Goal: Task Accomplishment & Management: Manage account settings

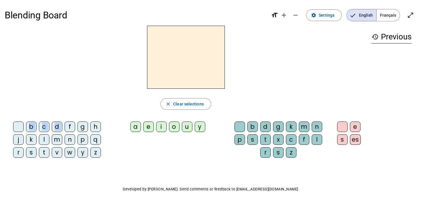
drag, startPoint x: 67, startPoint y: 126, endPoint x: 161, endPoint y: 60, distance: 115.3
click at [161, 60] on div "close Clear selections b c d f g h j k l m n p q r s t v w y z a e i o u y b d …" at bounding box center [186, 94] width 362 height 137
click at [69, 129] on div "f" at bounding box center [70, 127] width 11 height 11
click at [177, 101] on span "Clear selections" at bounding box center [188, 104] width 31 height 7
click at [71, 127] on div "f" at bounding box center [70, 127] width 11 height 11
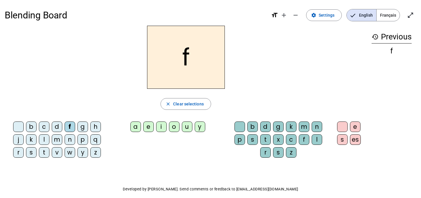
click at [164, 126] on div "i" at bounding box center [161, 127] width 11 height 11
click at [318, 139] on div "l" at bounding box center [317, 140] width 11 height 11
click at [356, 125] on div "e" at bounding box center [355, 127] width 11 height 11
click at [166, 104] on mat-icon "close" at bounding box center [168, 103] width 5 height 5
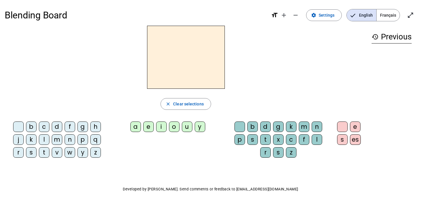
click at [386, 15] on span "Français" at bounding box center [388, 15] width 23 height 12
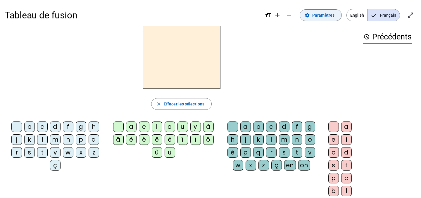
click at [323, 14] on span "Paramètres" at bounding box center [323, 15] width 22 height 7
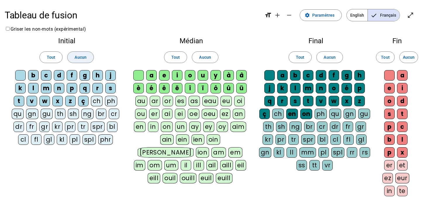
click at [80, 60] on span "Aucun" at bounding box center [81, 57] width 12 height 7
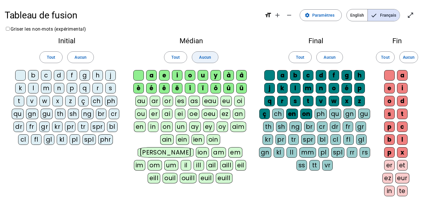
click at [200, 54] on span "Aucun" at bounding box center [205, 57] width 12 height 7
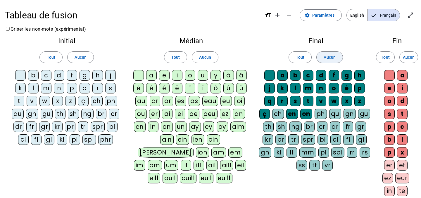
click at [325, 55] on span "Aucun" at bounding box center [330, 57] width 12 height 7
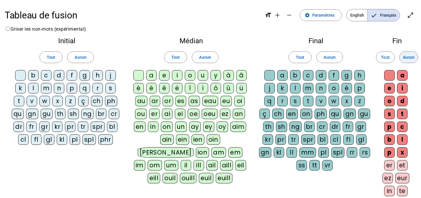
click at [411, 56] on span "Aucun" at bounding box center [409, 57] width 12 height 7
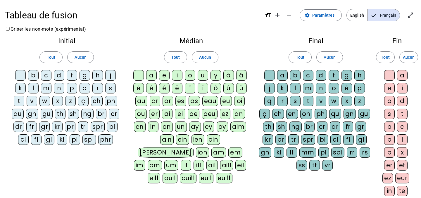
click at [69, 89] on div "p" at bounding box center [72, 88] width 11 height 11
click at [211, 102] on div "eau" at bounding box center [210, 101] width 16 height 11
click at [35, 77] on div "b" at bounding box center [33, 75] width 11 height 11
click at [109, 88] on div "s" at bounding box center [110, 88] width 11 height 11
click at [34, 101] on div "v" at bounding box center [32, 101] width 11 height 11
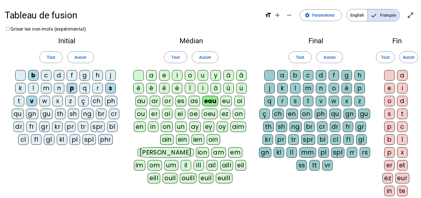
click at [143, 100] on div "au" at bounding box center [141, 101] width 12 height 11
click at [56, 105] on div "x" at bounding box center [57, 101] width 11 height 11
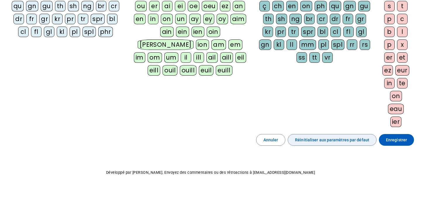
scroll to position [117, 0]
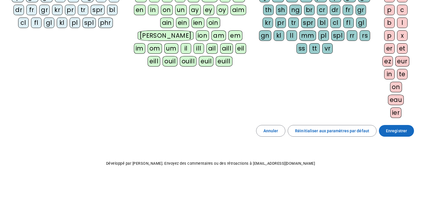
click at [397, 126] on span at bounding box center [396, 131] width 35 height 14
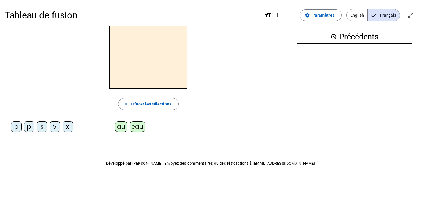
click at [122, 128] on div "au" at bounding box center [121, 127] width 12 height 11
click at [65, 126] on div "x" at bounding box center [68, 127] width 11 height 11
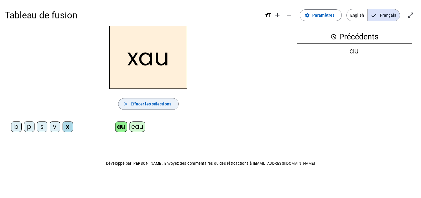
click at [135, 104] on span "Effacer les sélections" at bounding box center [151, 104] width 41 height 7
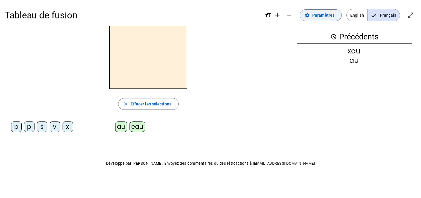
click at [327, 14] on span "Paramètres" at bounding box center [323, 15] width 22 height 7
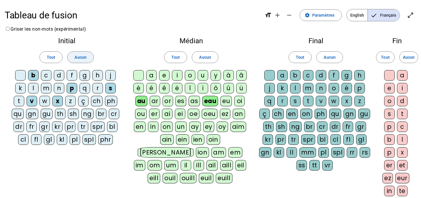
click at [86, 54] on span at bounding box center [81, 57] width 26 height 14
click at [209, 55] on span "Aucun" at bounding box center [205, 57] width 12 height 7
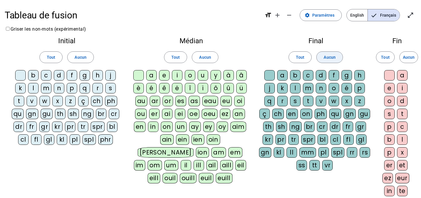
click at [330, 55] on span "Aucun" at bounding box center [330, 57] width 12 height 7
click at [412, 56] on span "Aucun" at bounding box center [409, 57] width 12 height 7
